Goal: Transaction & Acquisition: Book appointment/travel/reservation

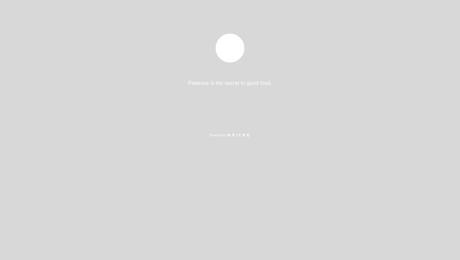
select select "es"
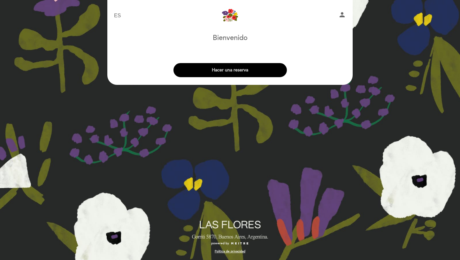
click at [235, 75] on button "Hacer una reserva" at bounding box center [231, 70] width 114 height 14
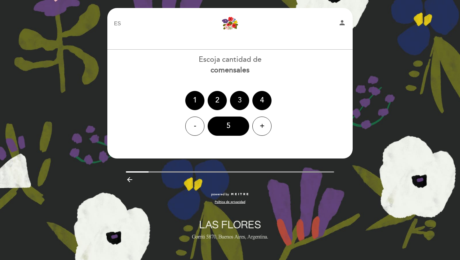
click at [236, 99] on div "3" at bounding box center [239, 100] width 19 height 19
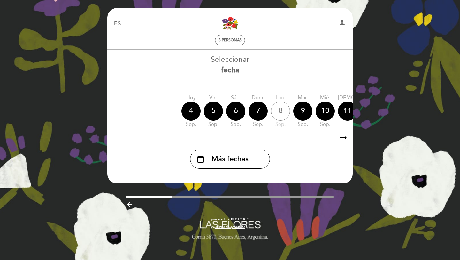
click at [193, 112] on div "4" at bounding box center [191, 110] width 19 height 19
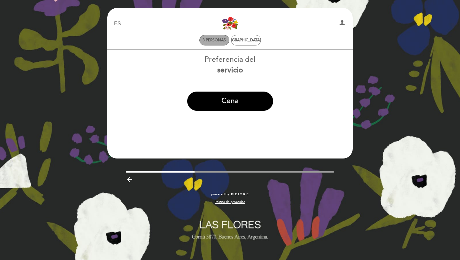
click at [221, 42] on span "3 personas" at bounding box center [214, 40] width 23 height 5
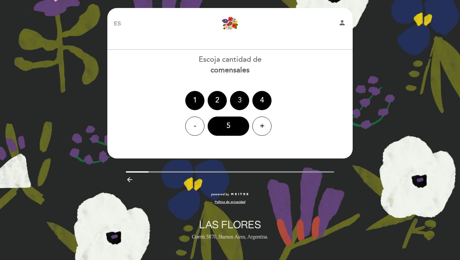
click at [237, 95] on div "3" at bounding box center [239, 100] width 19 height 19
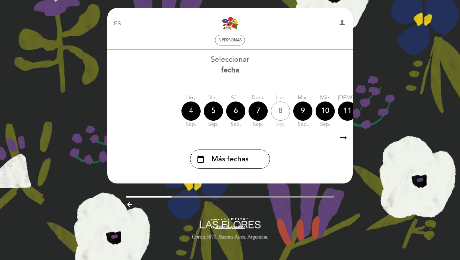
click at [193, 113] on div "4" at bounding box center [191, 110] width 19 height 19
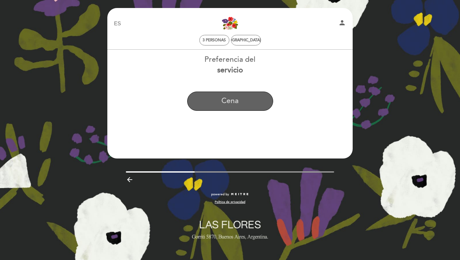
click at [234, 102] on button "Cena" at bounding box center [230, 100] width 86 height 19
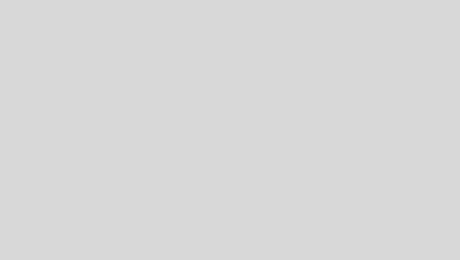
select select "es"
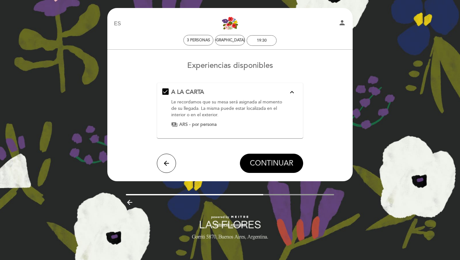
click at [262, 166] on span "CONTINUAR" at bounding box center [271, 163] width 43 height 9
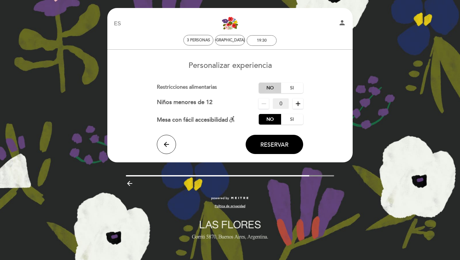
click at [270, 88] on label "No" at bounding box center [270, 88] width 22 height 11
click at [280, 144] on span "Reservar" at bounding box center [275, 144] width 28 height 7
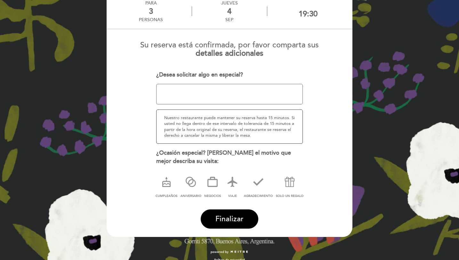
scroll to position [43, 0]
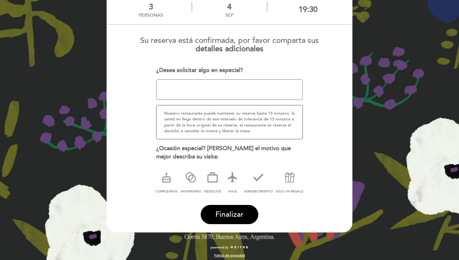
click at [203, 86] on textarea at bounding box center [229, 89] width 147 height 20
type textarea "A nombre de [PERSON_NAME]"
click at [220, 213] on span "Finalizar" at bounding box center [229, 214] width 28 height 9
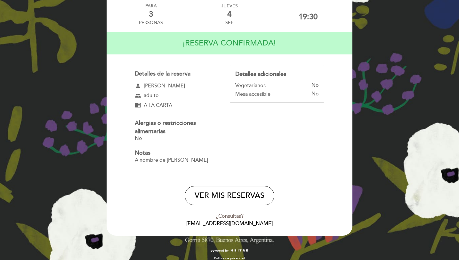
scroll to position [35, 0]
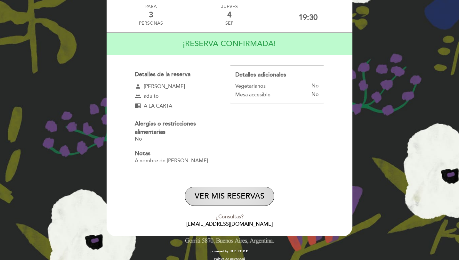
click at [235, 195] on button "VER MIS RESERVAS" at bounding box center [230, 195] width 90 height 19
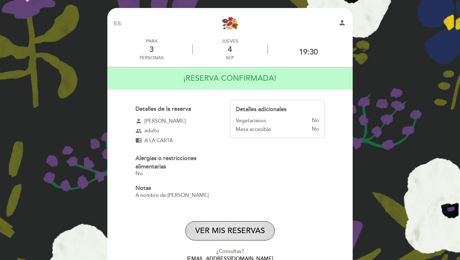
select select "es"
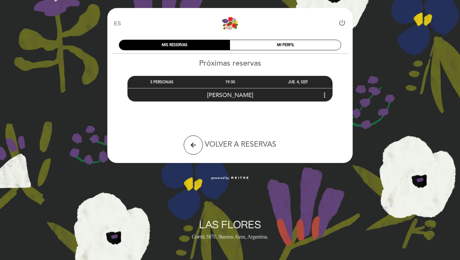
click at [323, 93] on icon "more_vert" at bounding box center [325, 95] width 8 height 8
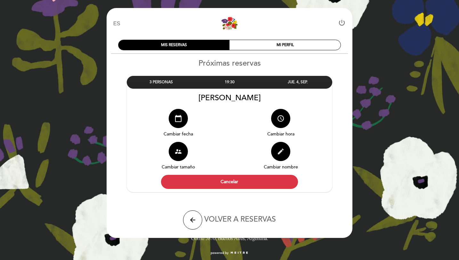
click at [284, 150] on icon "edit" at bounding box center [281, 151] width 8 height 8
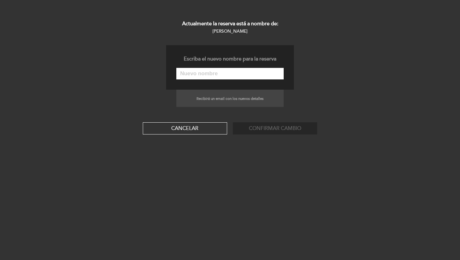
click at [212, 70] on input "text" at bounding box center [230, 74] width 107 height 12
type input "MATÍAS ROCA"
click at [258, 129] on button "Confirmar cambio" at bounding box center [275, 128] width 84 height 12
